Goal: Transaction & Acquisition: Purchase product/service

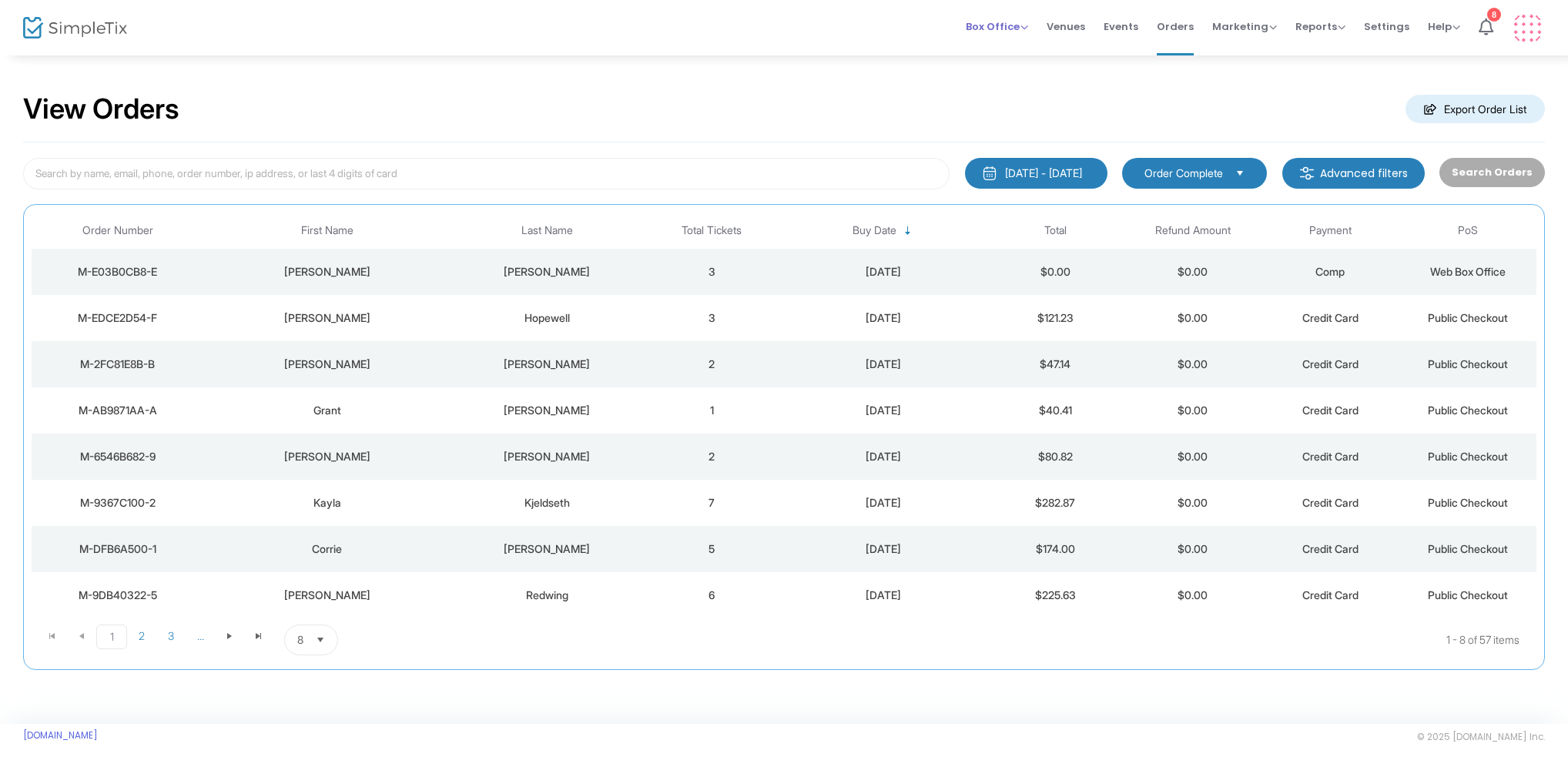
click at [1010, 27] on span "Box Office" at bounding box center [997, 26] width 63 height 15
click at [1009, 57] on li "Sell Tickets" at bounding box center [1021, 52] width 110 height 30
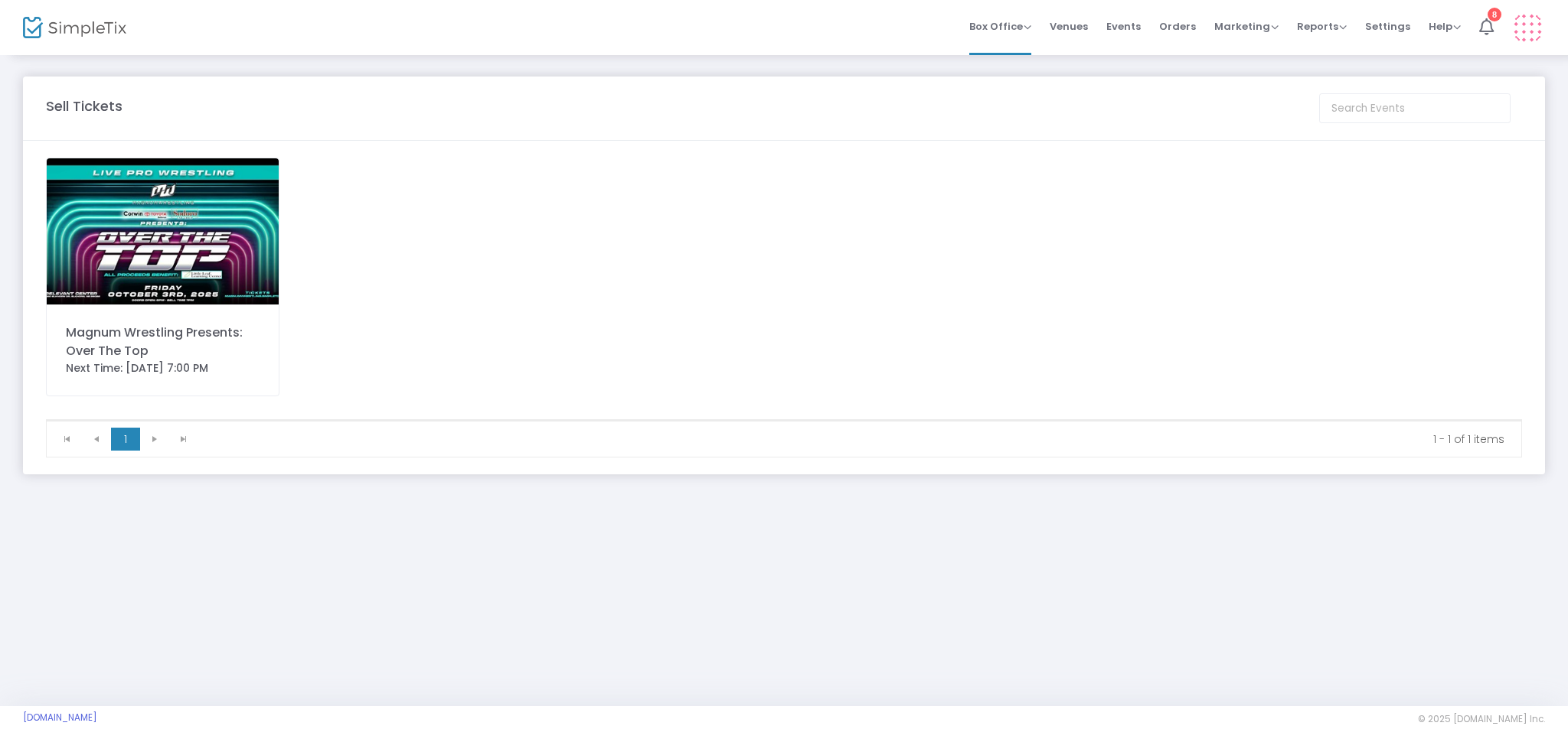
click at [118, 326] on div "Magnum Wrestling Presents: Over The Top" at bounding box center [162, 342] width 194 height 37
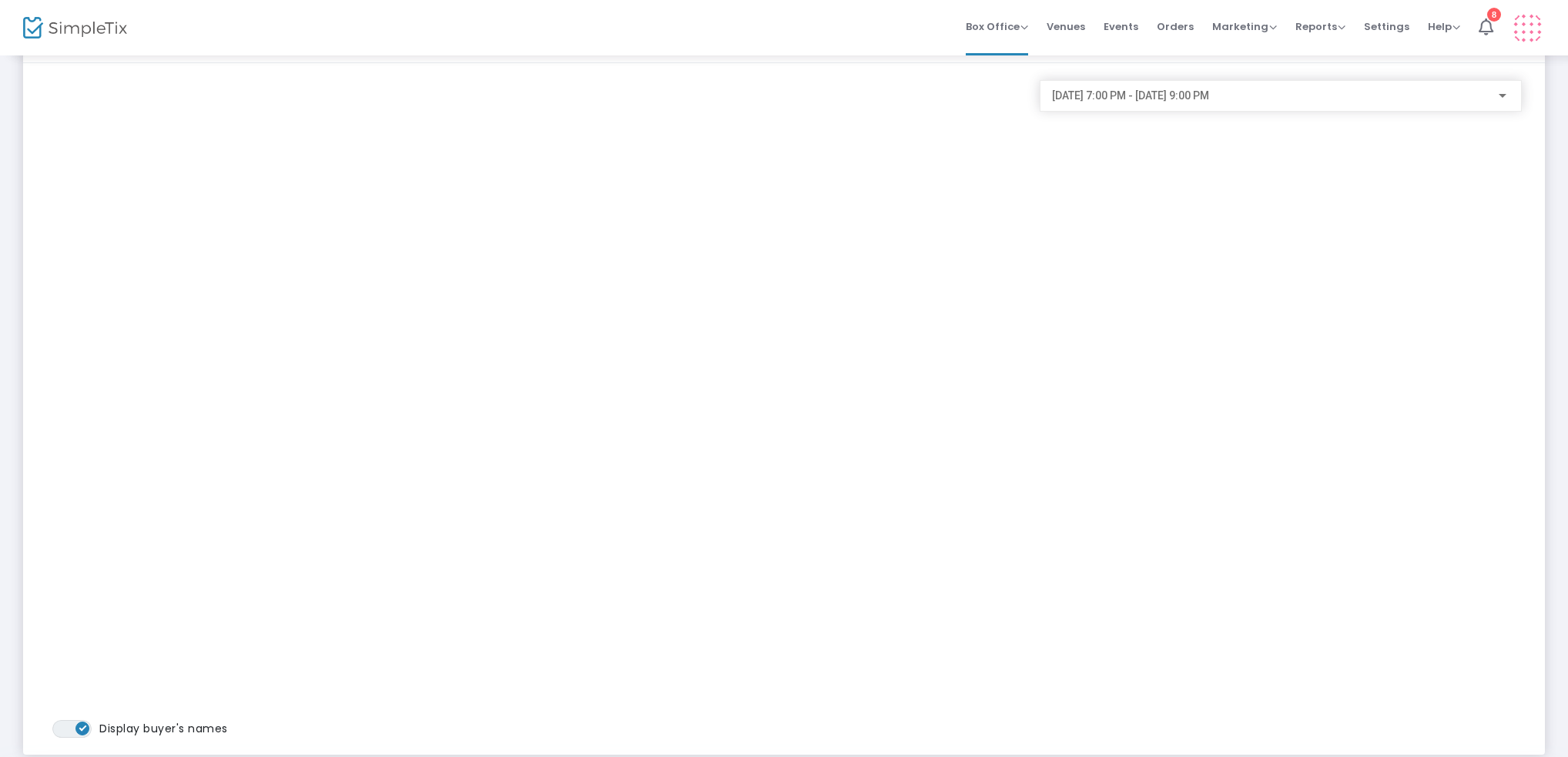
scroll to position [144, 0]
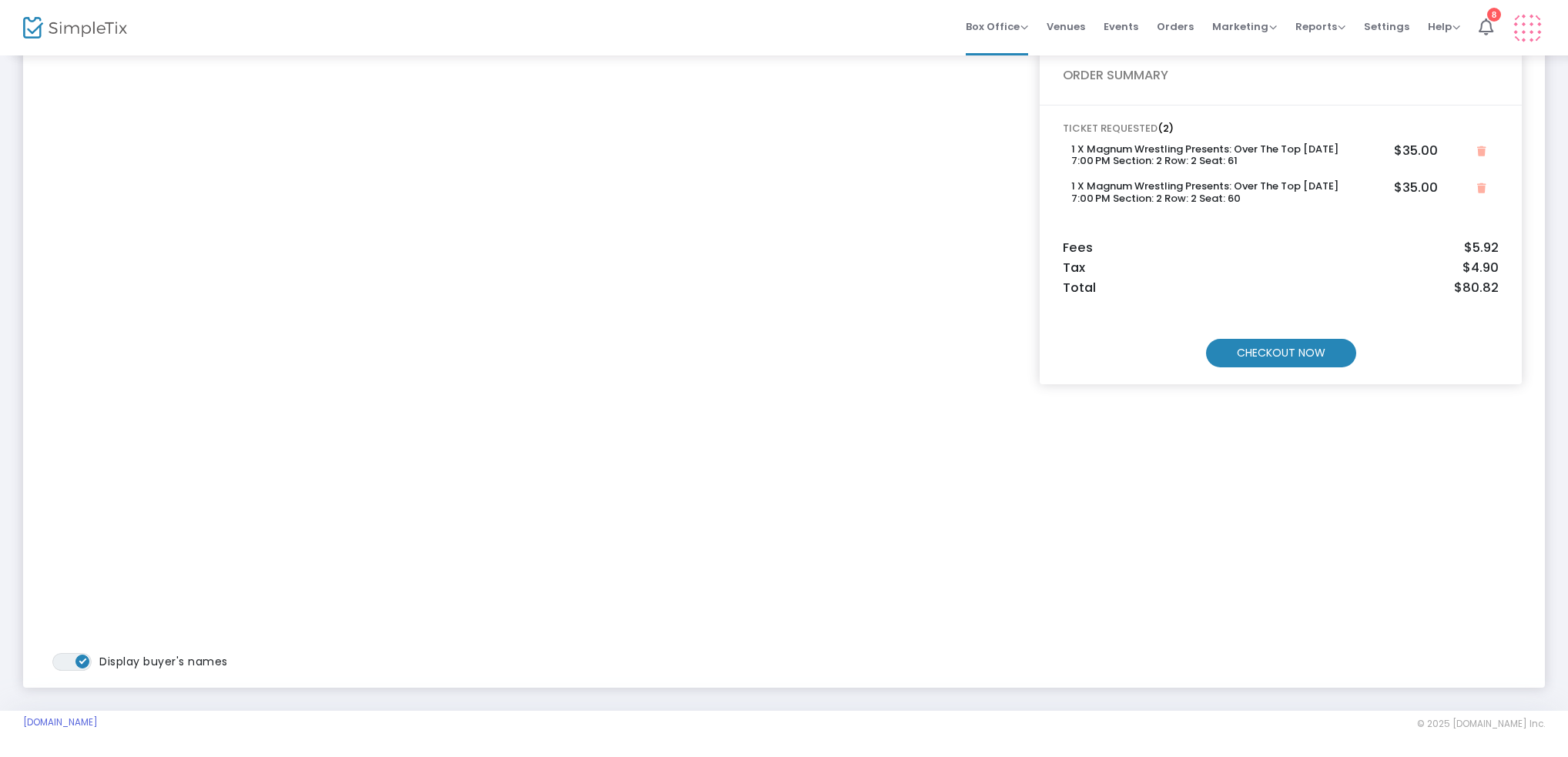
click at [1233, 345] on m-button "CHECKOUT NOW" at bounding box center [1281, 353] width 150 height 28
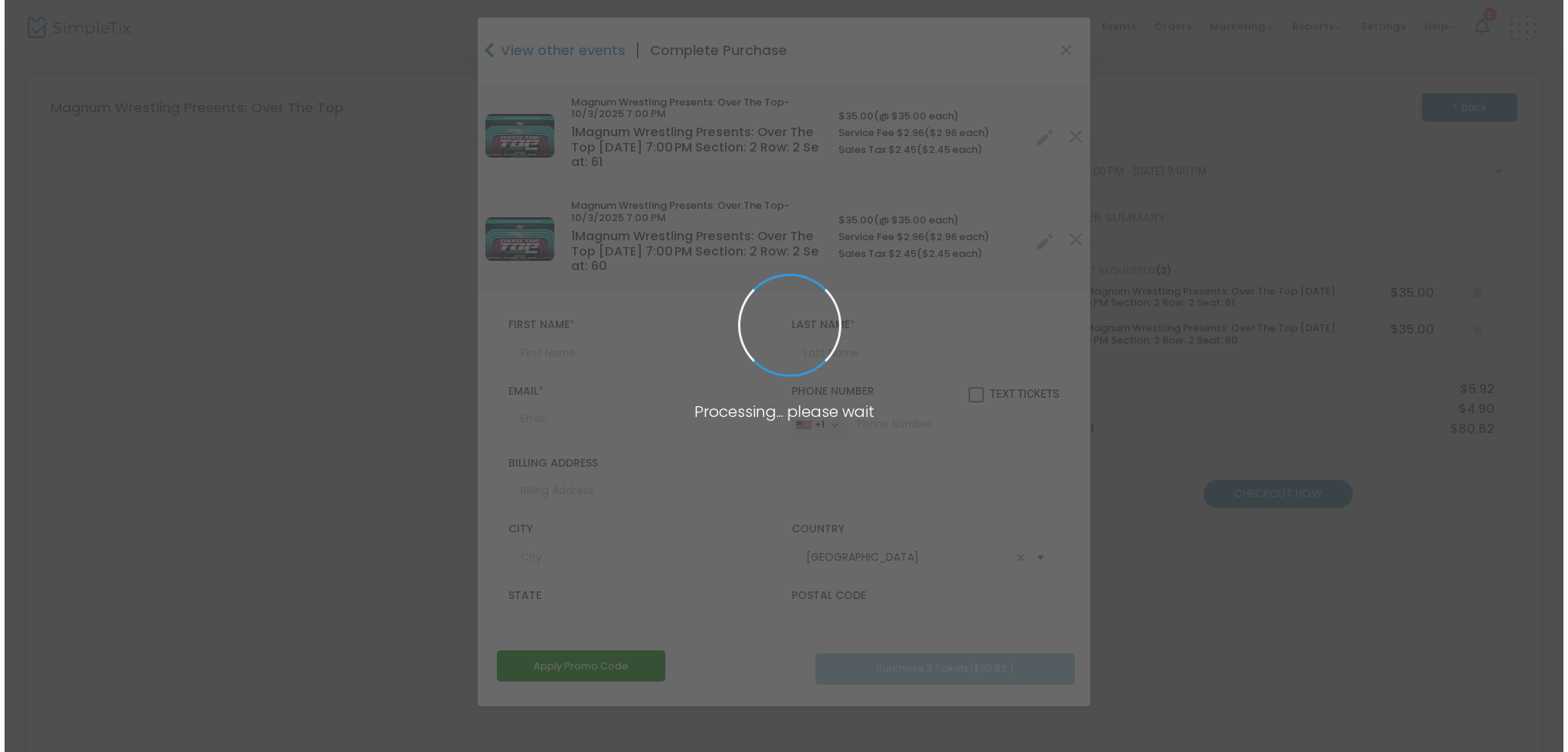
scroll to position [0, 0]
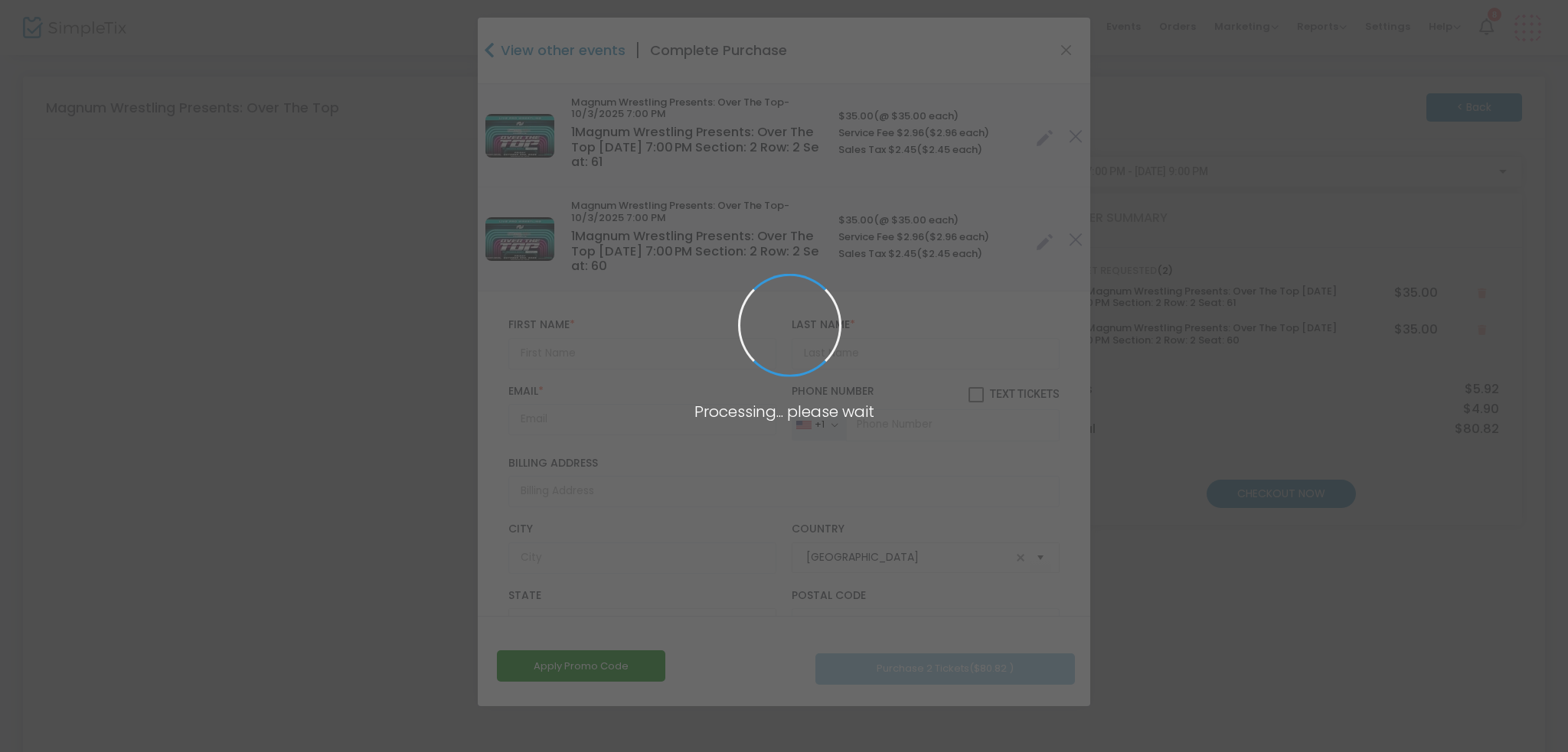
type input "[US_STATE]"
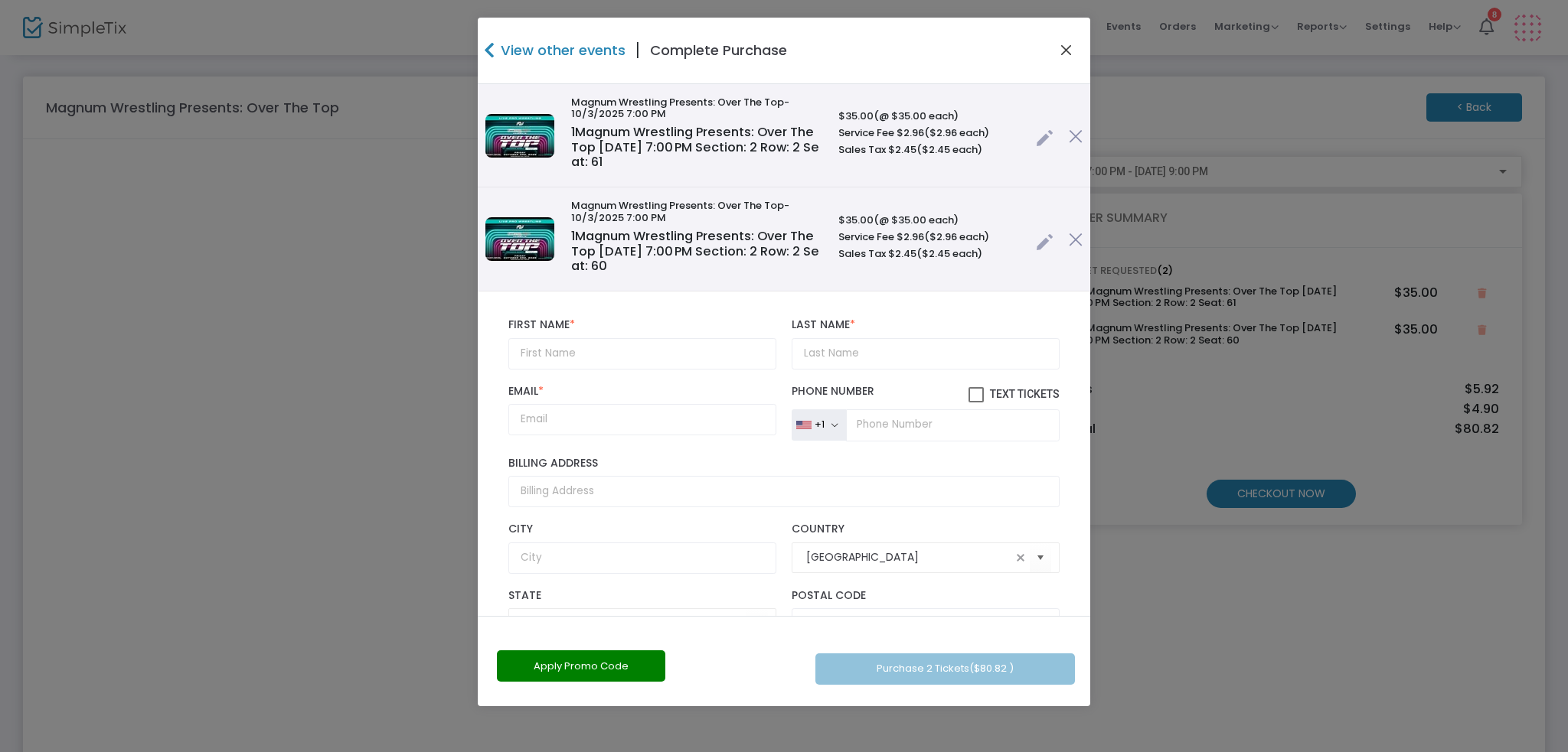
click at [1066, 46] on button "Close" at bounding box center [1066, 50] width 20 height 20
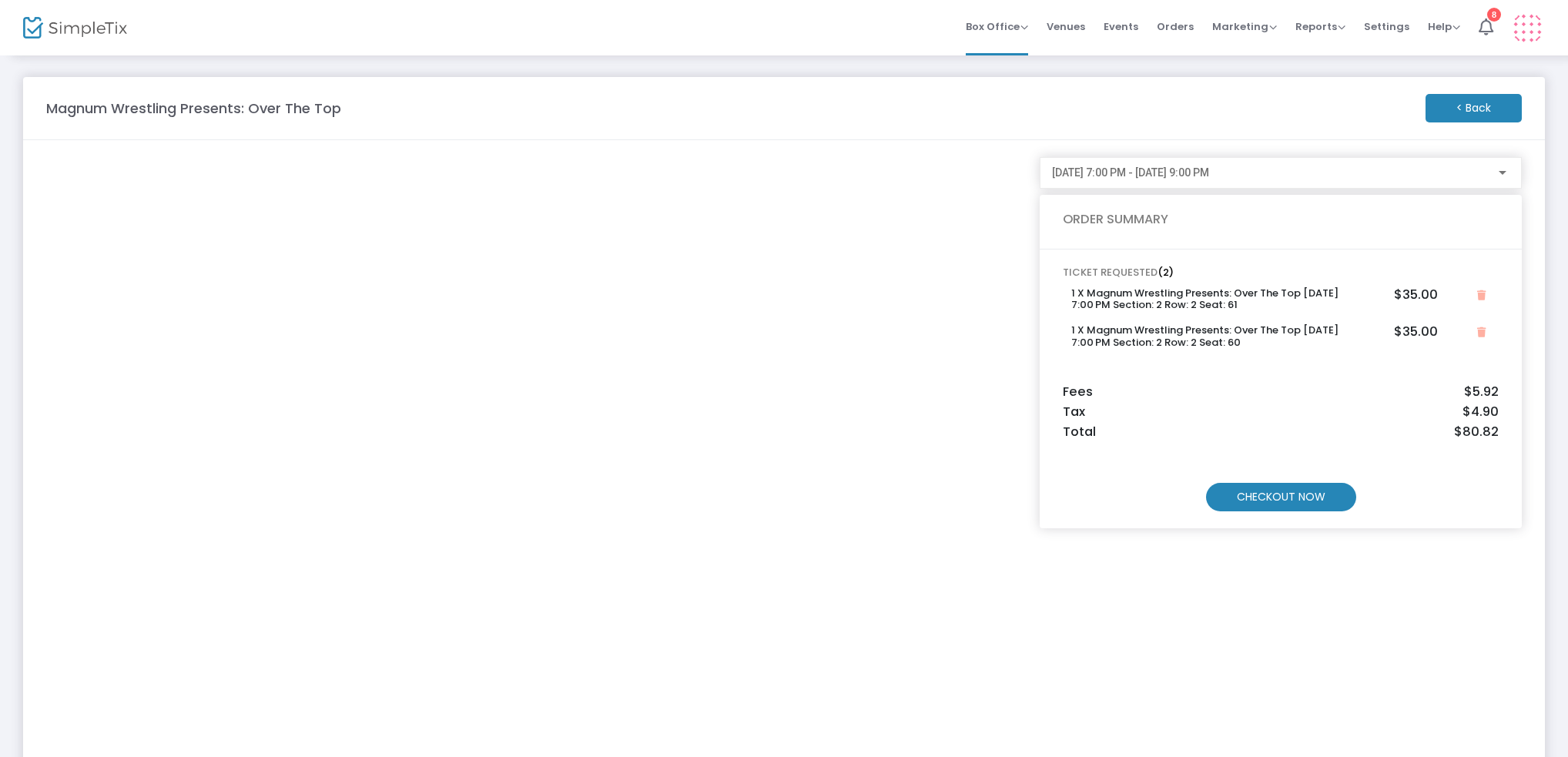
click at [1497, 116] on m-button "< Back" at bounding box center [1474, 108] width 96 height 28
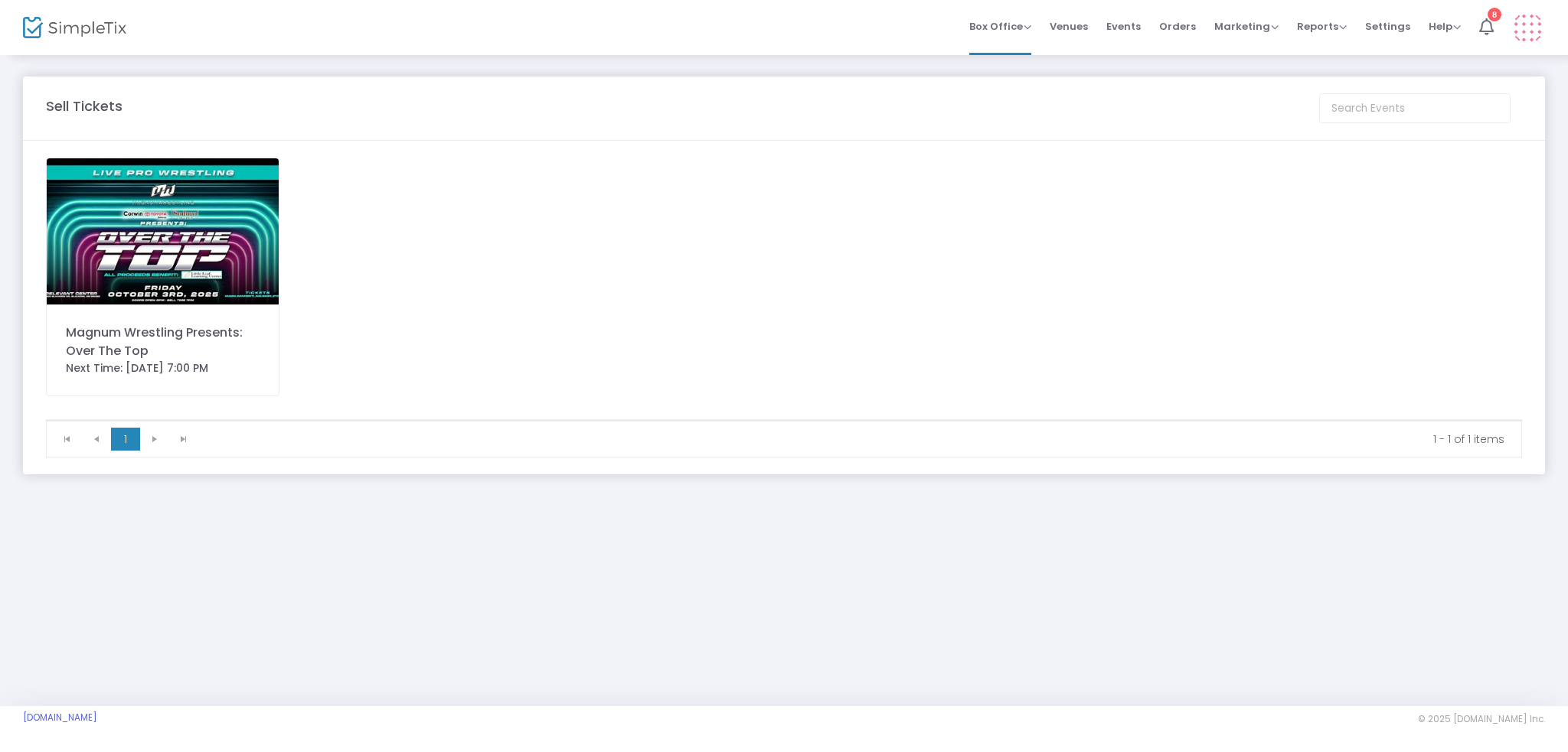
click at [123, 262] on img at bounding box center [162, 231] width 232 height 146
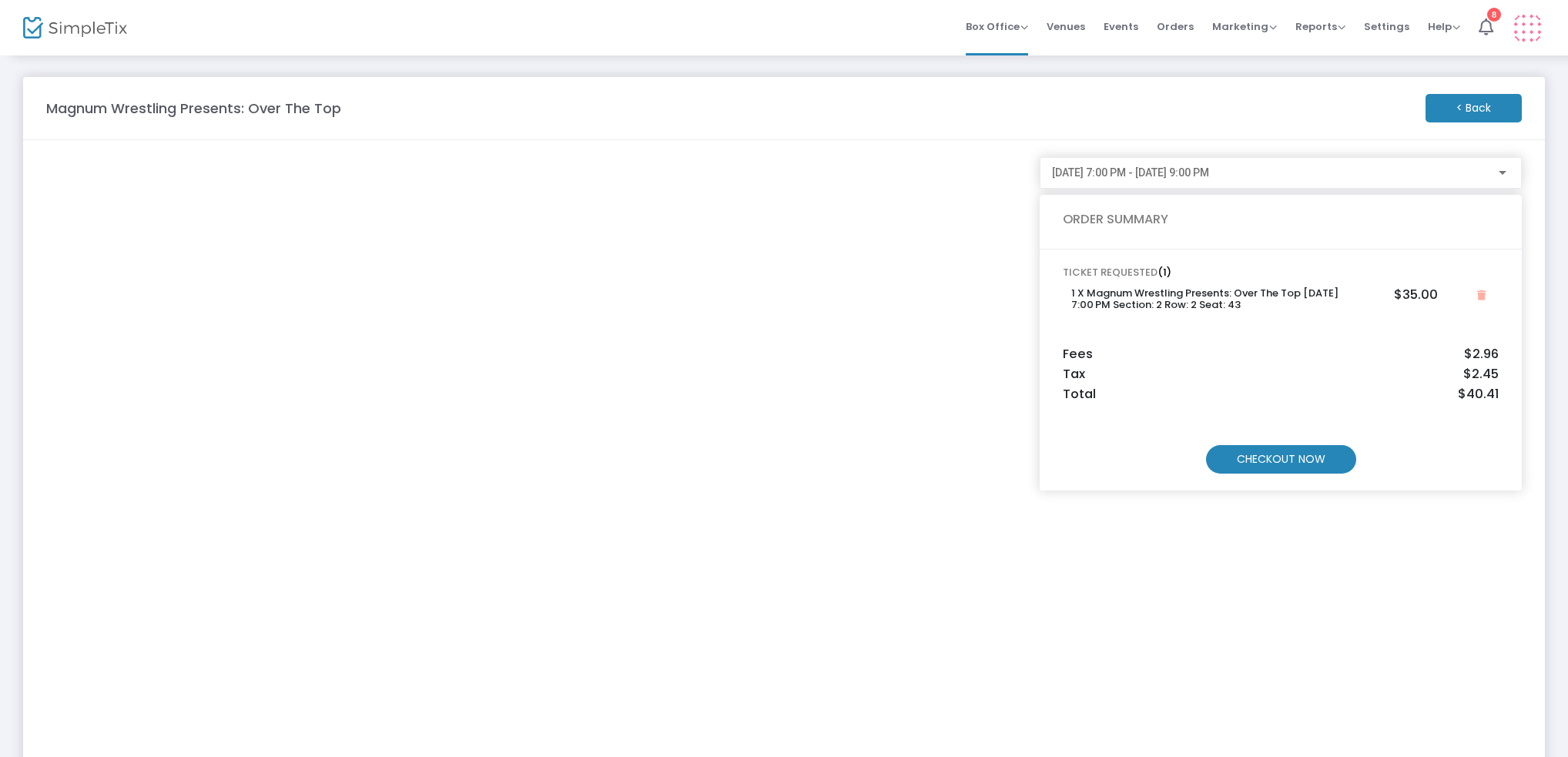
click at [1460, 104] on m-button "< Back" at bounding box center [1474, 108] width 96 height 28
